Goal: Transaction & Acquisition: Purchase product/service

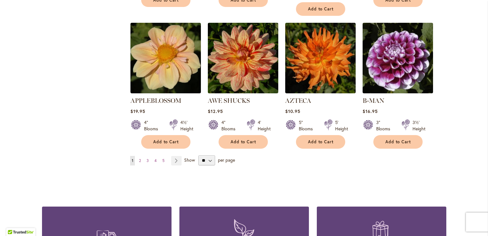
scroll to position [543, 0]
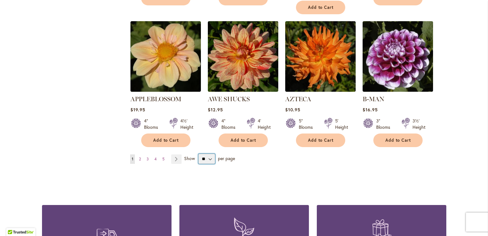
click at [207, 153] on select "** ** ** **" at bounding box center [206, 158] width 17 height 10
select select "**"
click at [198, 153] on select "** ** ** **" at bounding box center [206, 158] width 17 height 10
click at [139, 156] on span "2" at bounding box center [140, 158] width 2 height 5
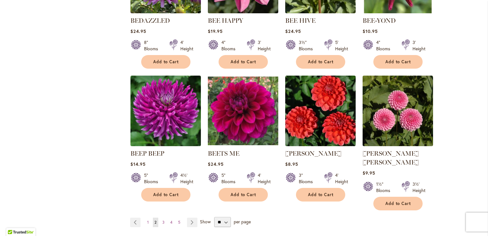
scroll to position [493, 0]
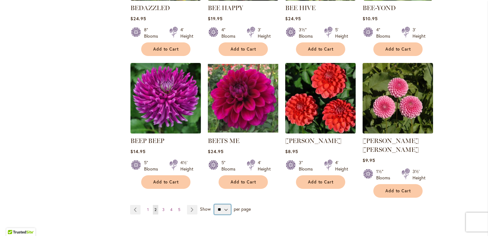
click at [223, 204] on select "** ** ** **" at bounding box center [222, 209] width 17 height 10
select select "**"
click at [214, 204] on select "** ** ** **" at bounding box center [222, 209] width 17 height 10
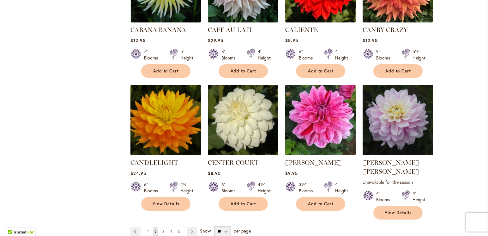
scroll to position [1011, 0]
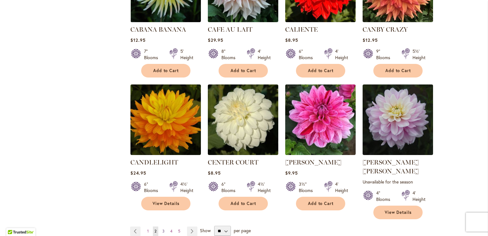
click at [162, 228] on span "3" at bounding box center [163, 230] width 2 height 5
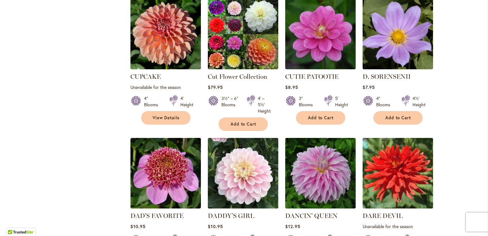
scroll to position [1014, 0]
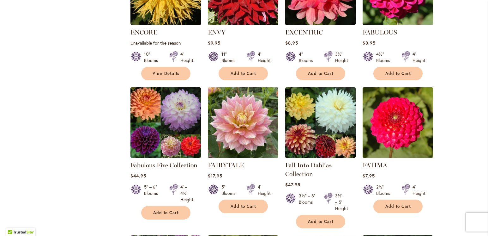
scroll to position [884, 0]
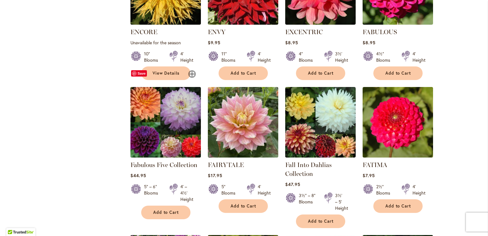
click at [160, 99] on img at bounding box center [166, 122] width 74 height 74
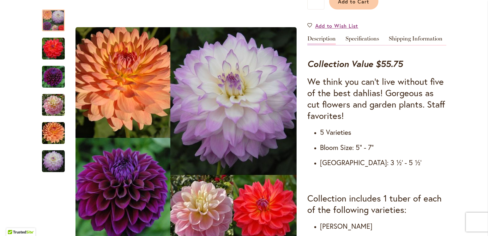
scroll to position [181, 0]
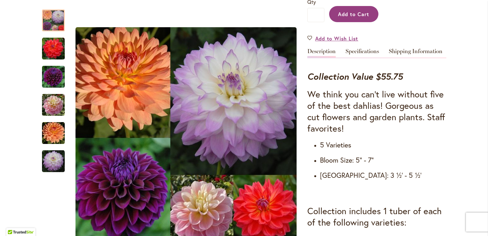
click at [345, 14] on span "Add to Cart" at bounding box center [353, 14] width 31 height 7
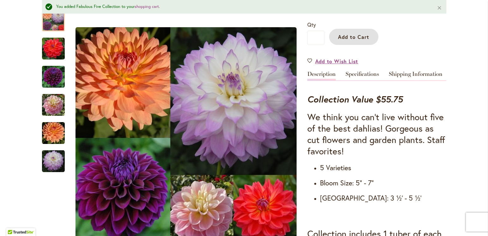
scroll to position [172, 0]
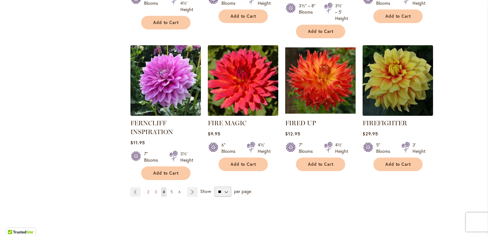
scroll to position [1086, 0]
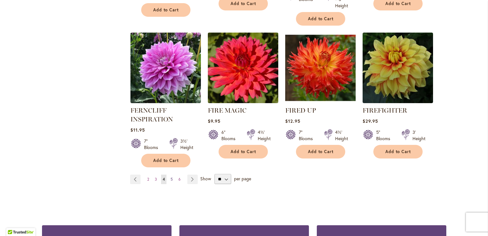
click at [171, 177] on span "5" at bounding box center [172, 179] width 2 height 5
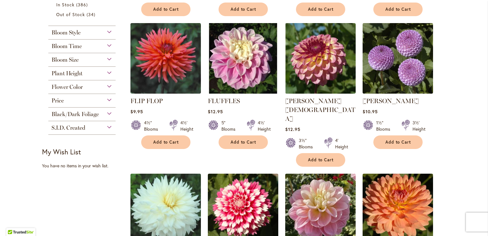
scroll to position [265, 0]
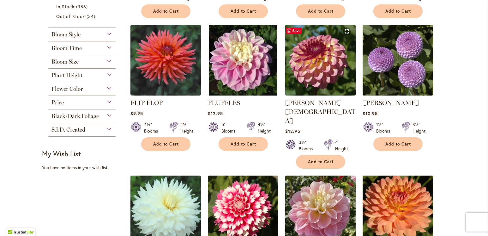
click at [328, 62] on img at bounding box center [320, 60] width 74 height 74
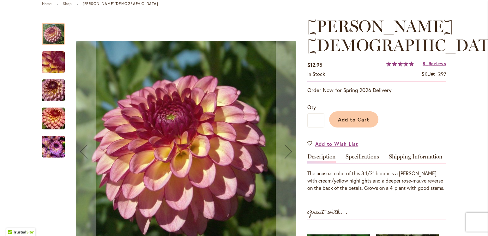
scroll to position [59, 0]
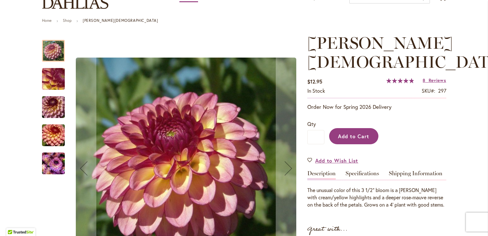
click at [350, 133] on span "Add to Cart" at bounding box center [353, 136] width 31 height 7
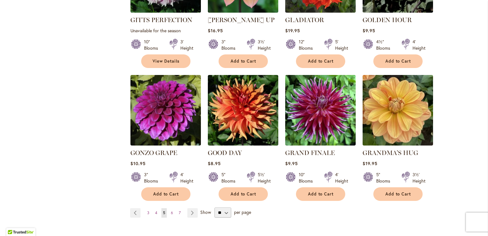
scroll to position [1068, 0]
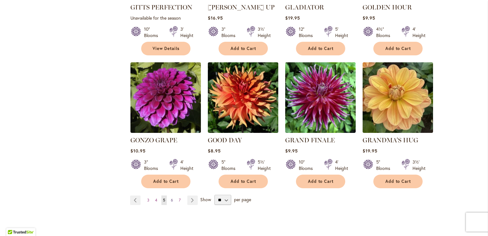
click at [171, 197] on span "6" at bounding box center [172, 199] width 2 height 5
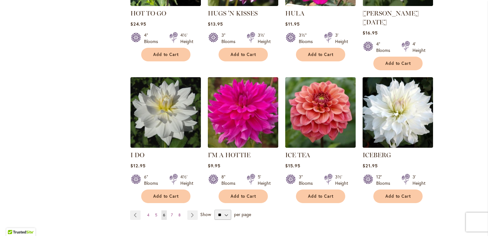
scroll to position [1061, 0]
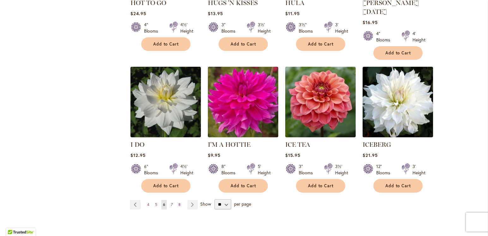
click at [171, 202] on span "7" at bounding box center [172, 204] width 2 height 5
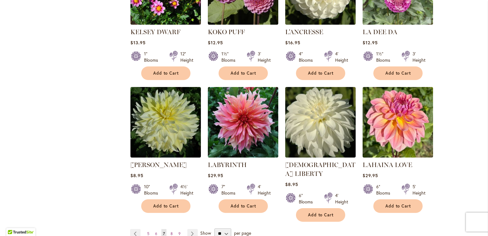
scroll to position [1036, 0]
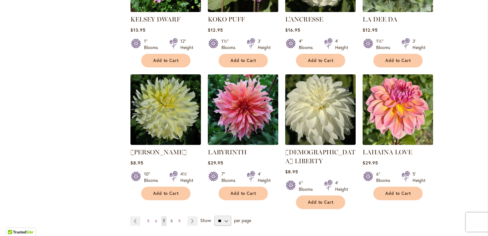
click at [171, 218] on span "8" at bounding box center [172, 220] width 2 height 5
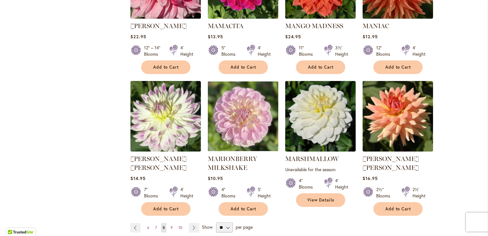
scroll to position [1044, 0]
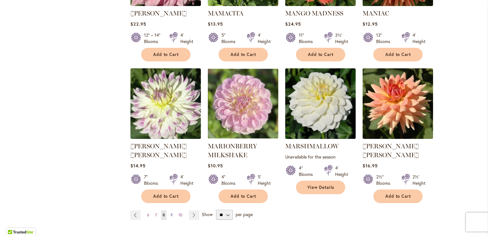
click at [171, 212] on span "9" at bounding box center [172, 214] width 2 height 5
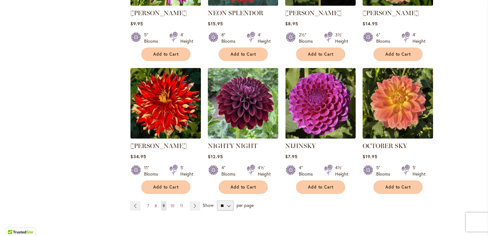
scroll to position [1048, 0]
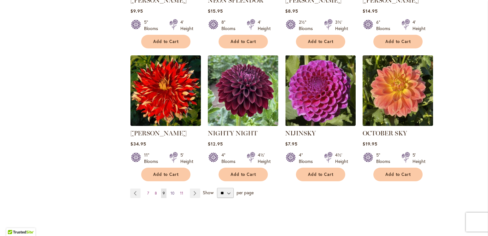
click at [171, 190] on span "10" at bounding box center [173, 192] width 4 height 5
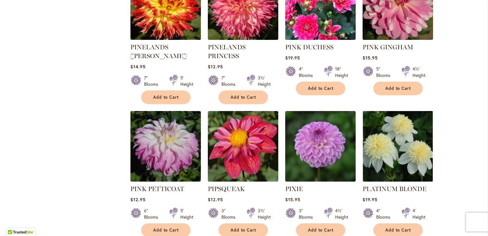
scroll to position [1023, 0]
